Goal: Task Accomplishment & Management: Manage account settings

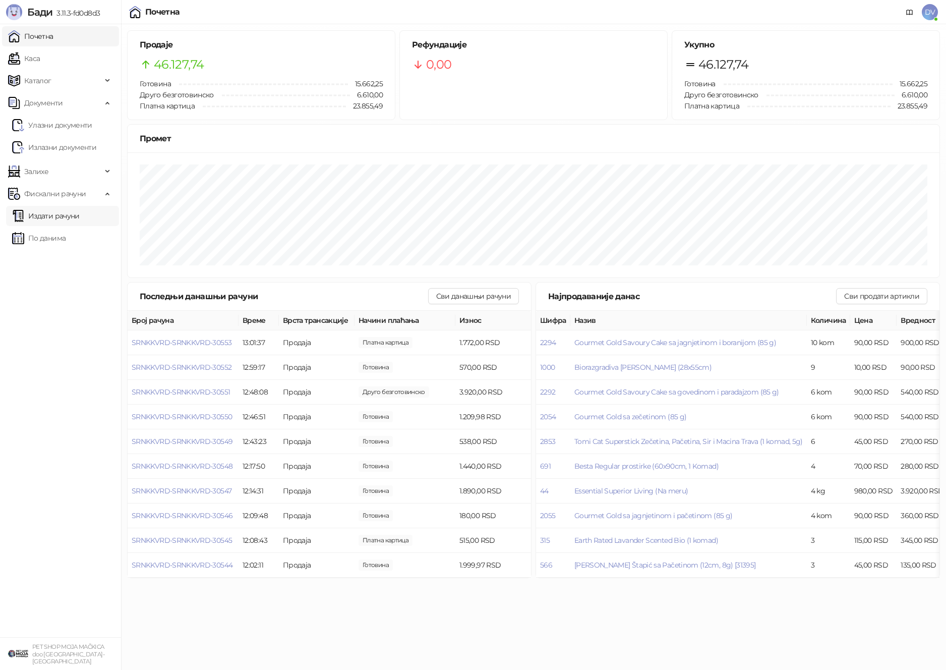
click at [77, 222] on link "Издати рачуни" at bounding box center [46, 216] width 68 height 20
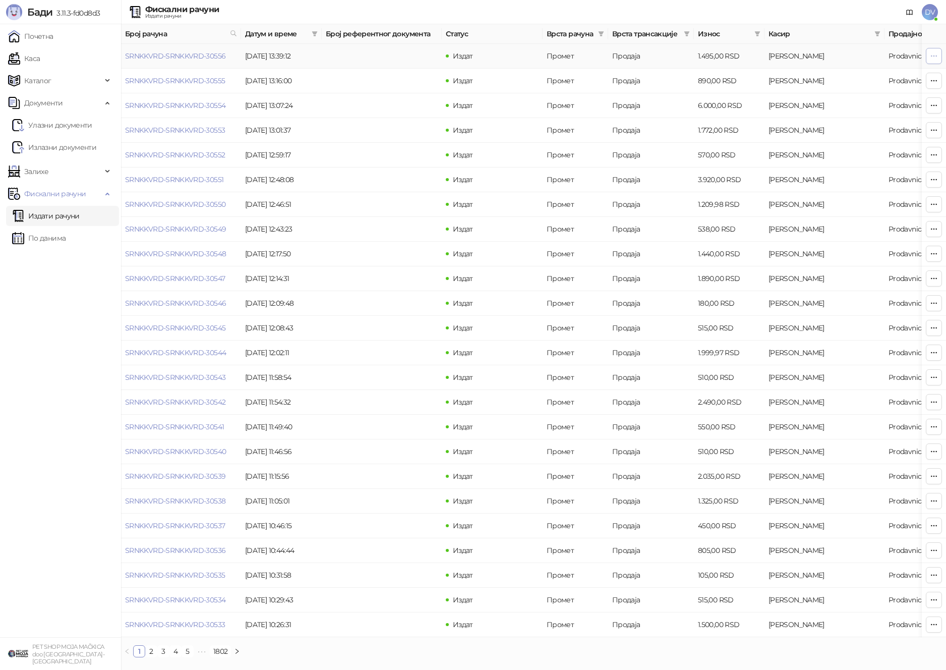
click at [930, 54] on icon "button" at bounding box center [934, 56] width 8 height 8
click at [849, 129] on span "Штампај на А4 штампачу" at bounding box center [872, 129] width 123 height 11
click at [930, 10] on span "DV" at bounding box center [930, 12] width 16 height 16
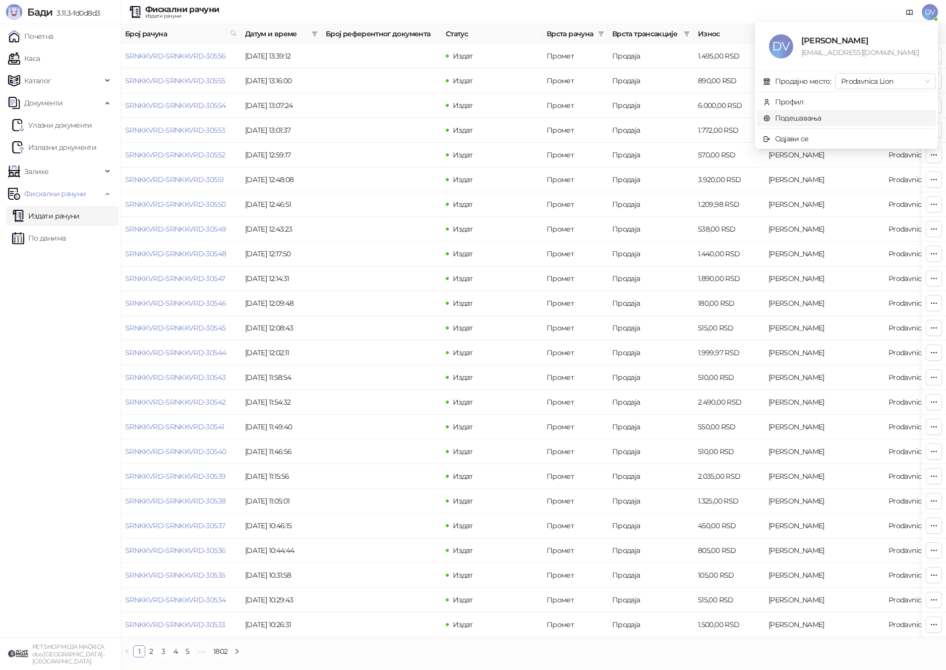
click at [805, 119] on link "Подешавања" at bounding box center [792, 117] width 58 height 9
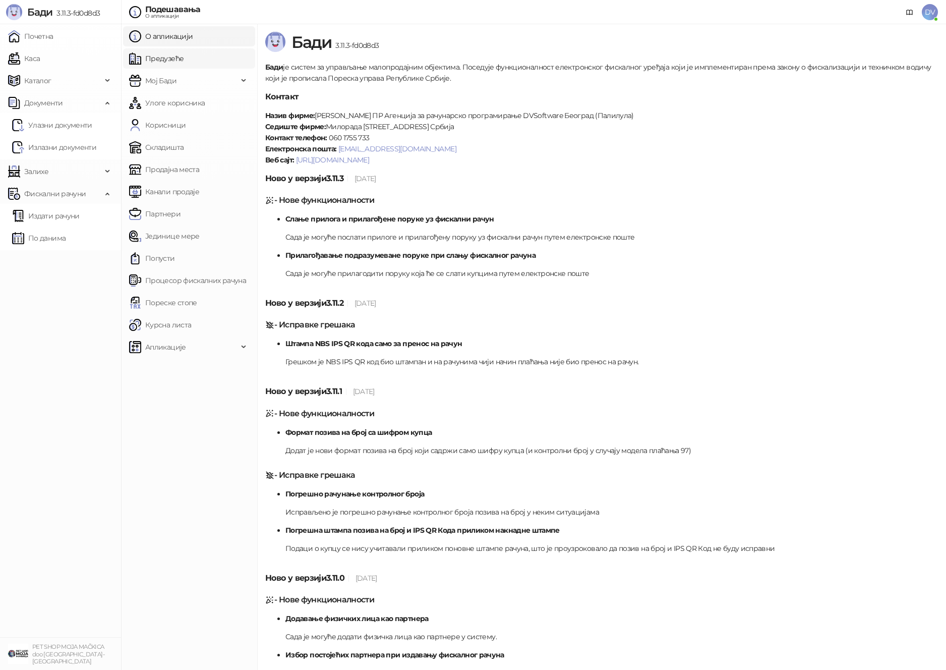
click at [176, 63] on link "Предузеће" at bounding box center [156, 58] width 54 height 20
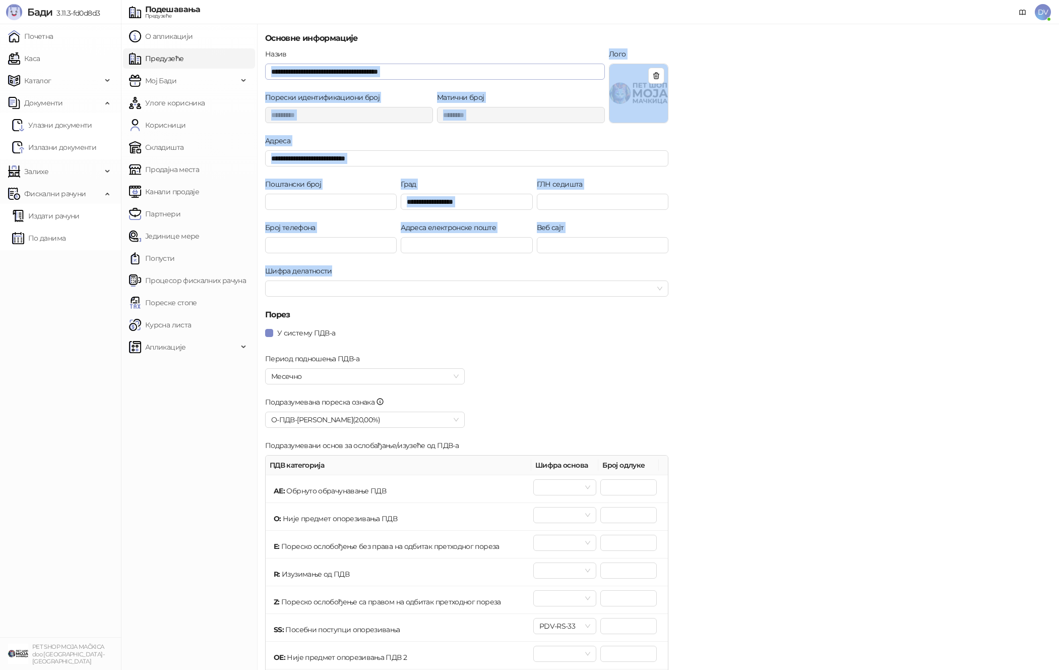
drag, startPoint x: 701, startPoint y: 304, endPoint x: 302, endPoint y: 66, distance: 464.6
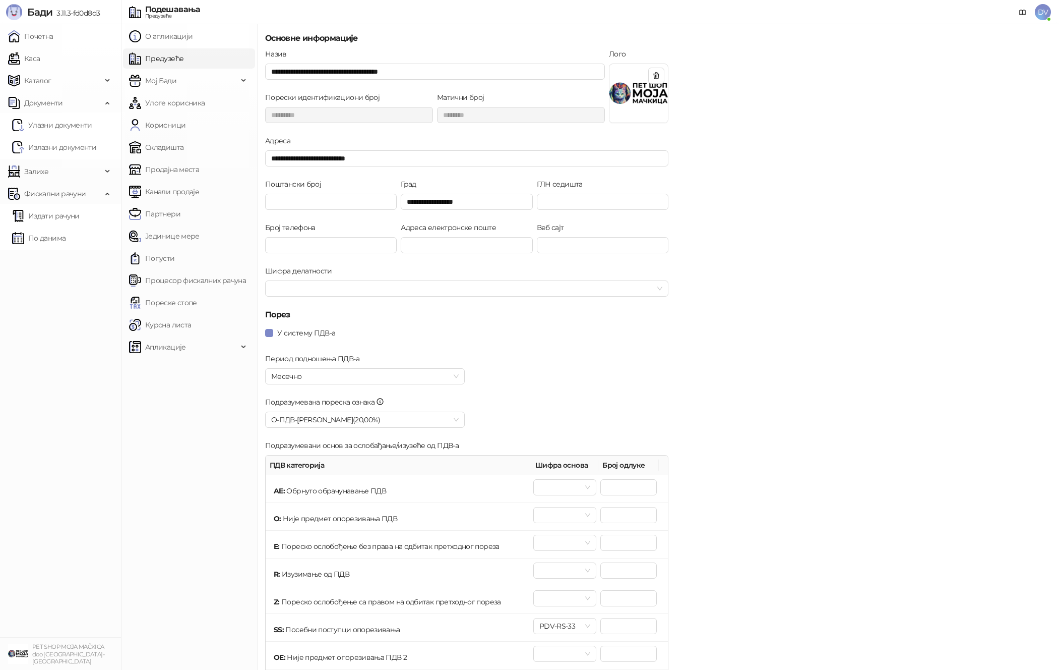
click at [428, 42] on h5 "Основне информације" at bounding box center [466, 38] width 403 height 12
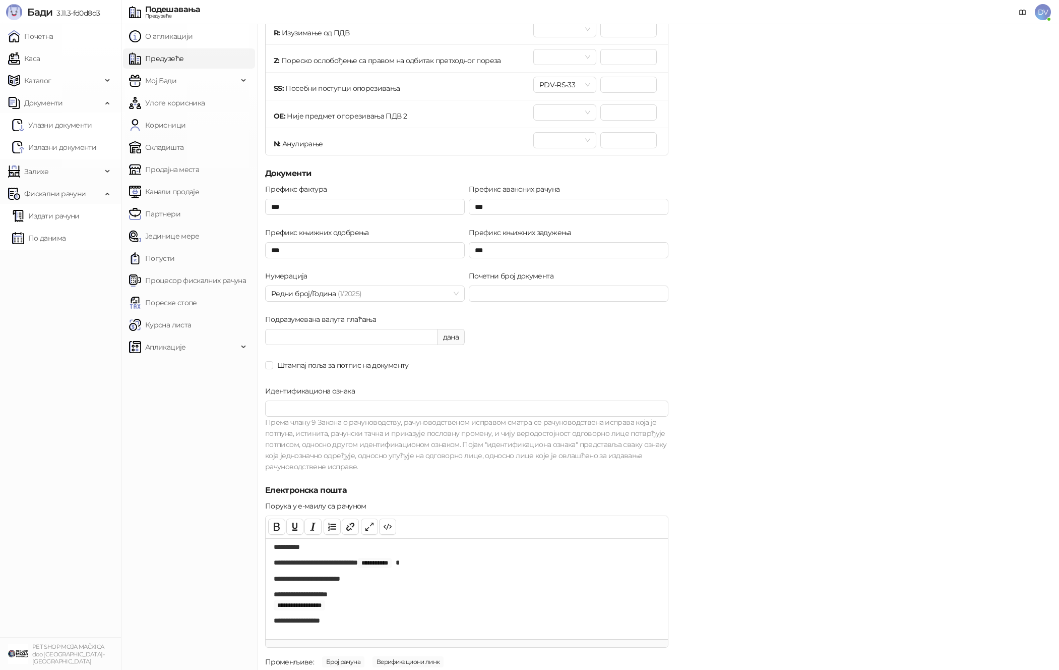
scroll to position [944, 0]
